Goal: Find specific fact: Find specific fact

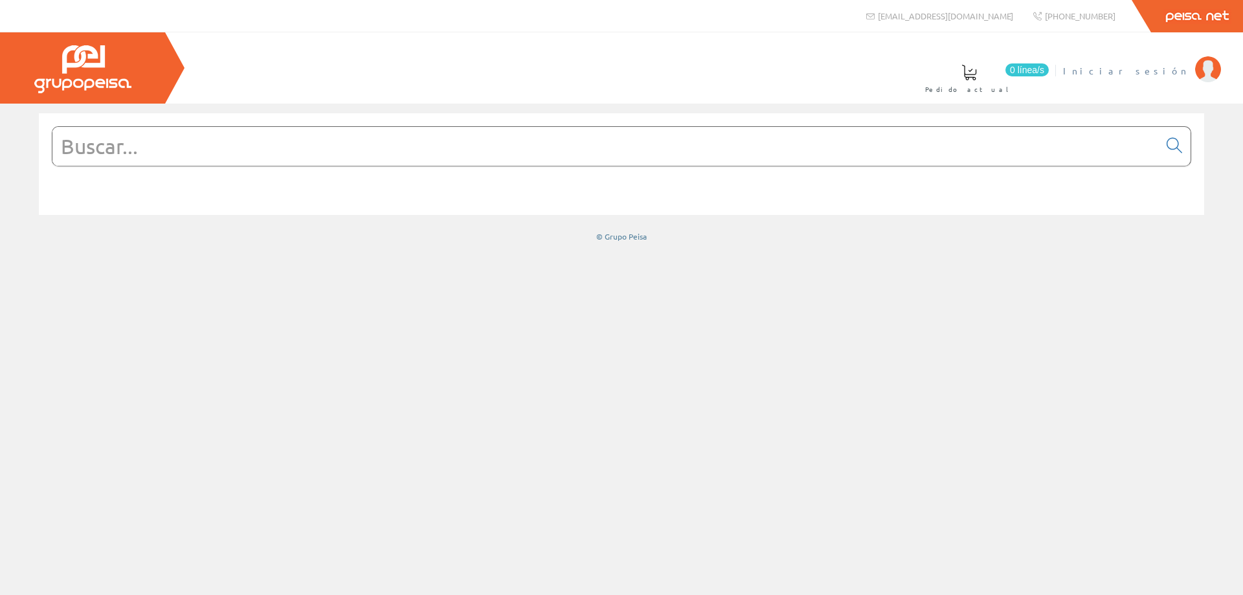
click at [932, 71] on span "Iniciar sesión" at bounding box center [1126, 70] width 126 height 13
click at [536, 146] on input "text" at bounding box center [605, 146] width 1107 height 39
paste input "201431"
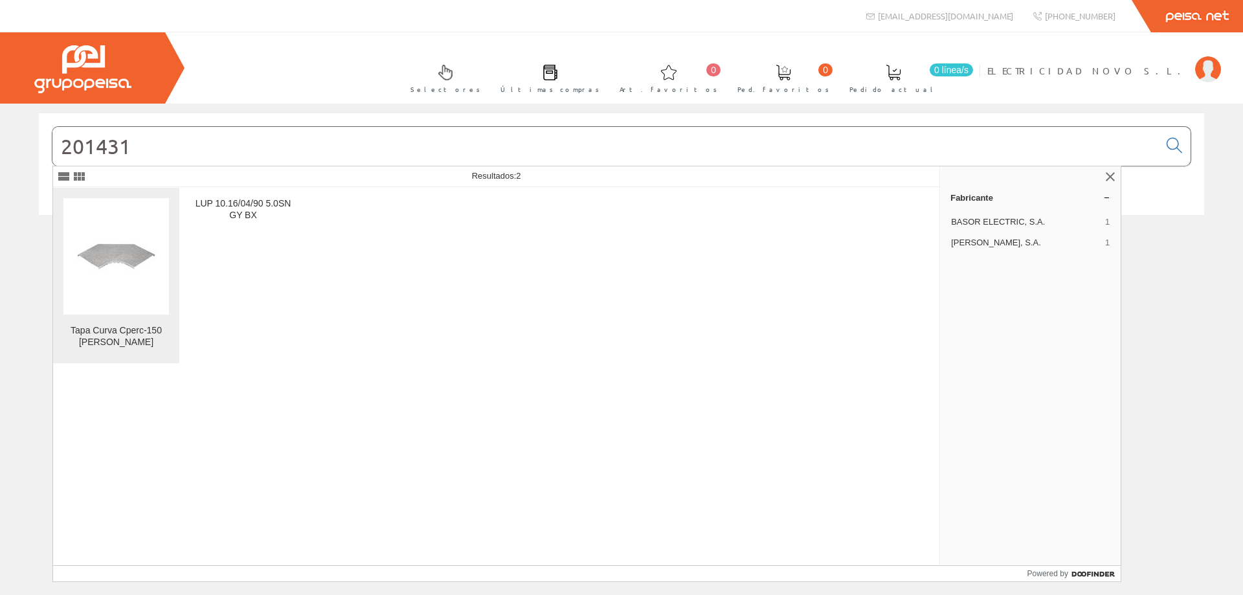
type input "201431"
click at [104, 260] on img at bounding box center [116, 256] width 82 height 55
